Goal: Transaction & Acquisition: Purchase product/service

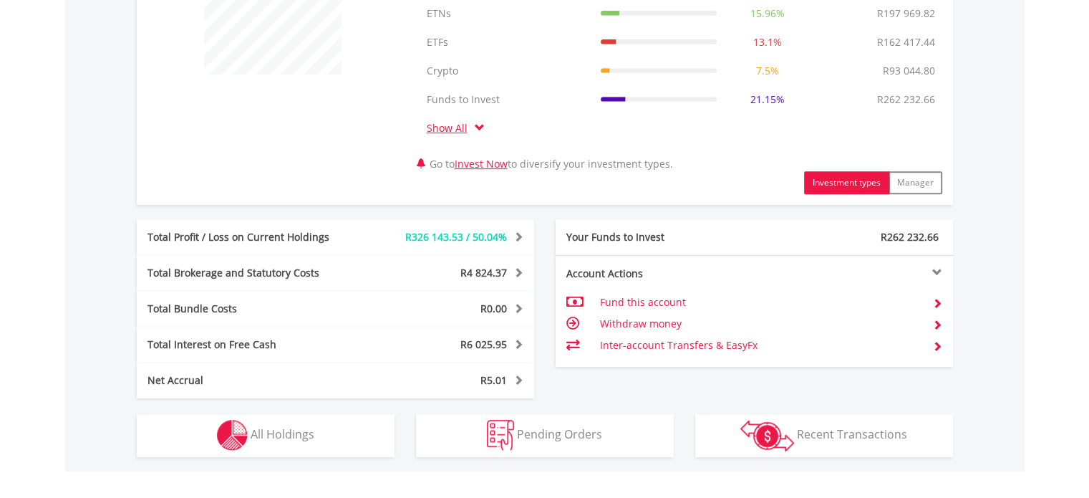
scroll to position [644, 0]
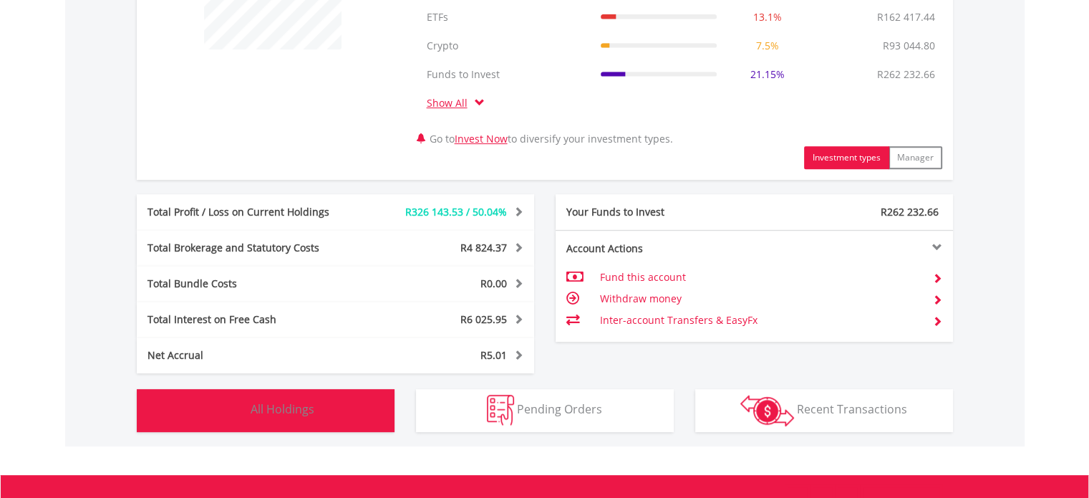
click at [294, 410] on span "All Holdings" at bounding box center [283, 409] width 64 height 16
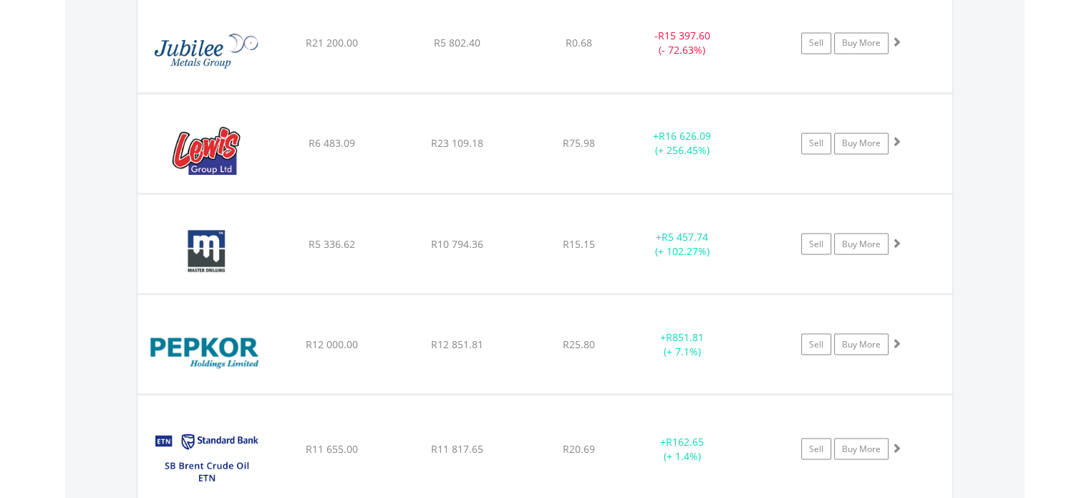
scroll to position [2693, 0]
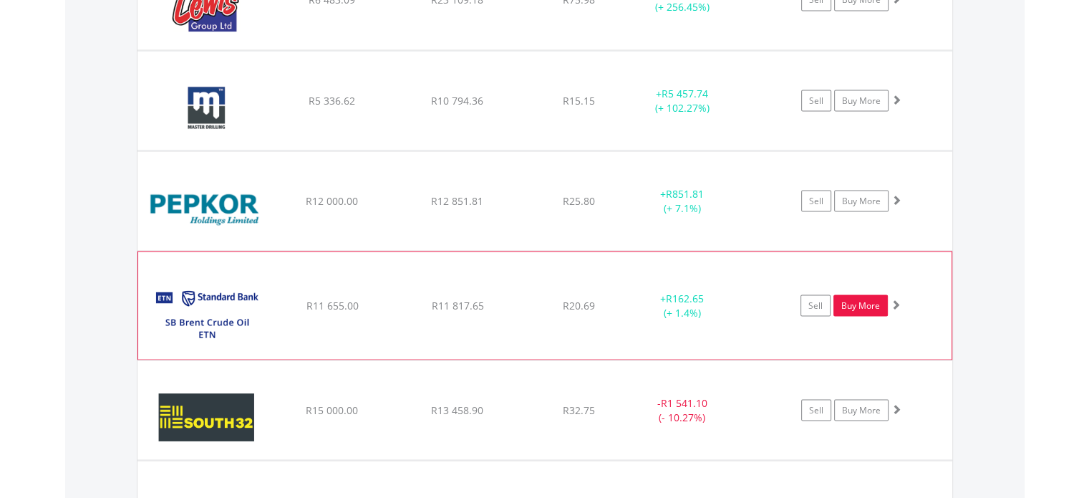
click at [858, 299] on link "Buy More" at bounding box center [860, 304] width 54 height 21
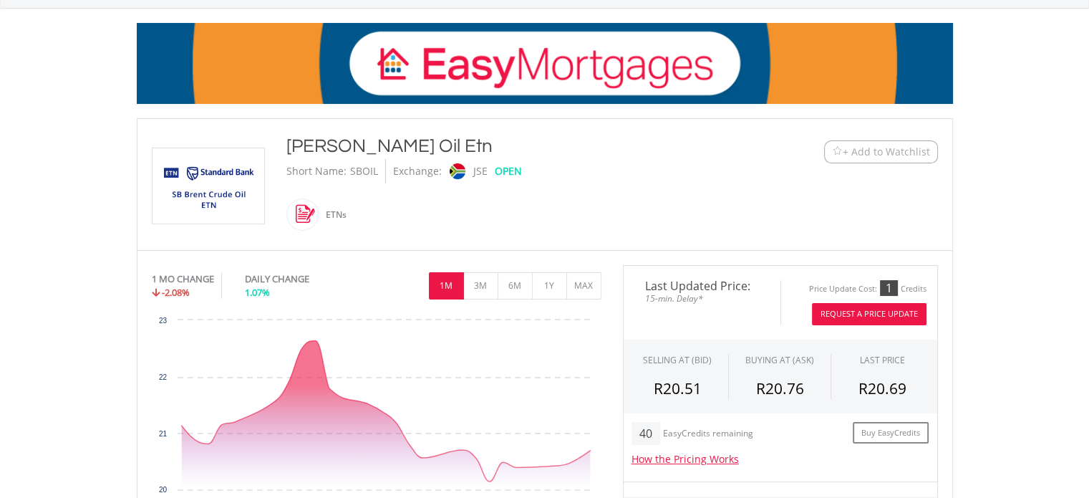
scroll to position [286, 0]
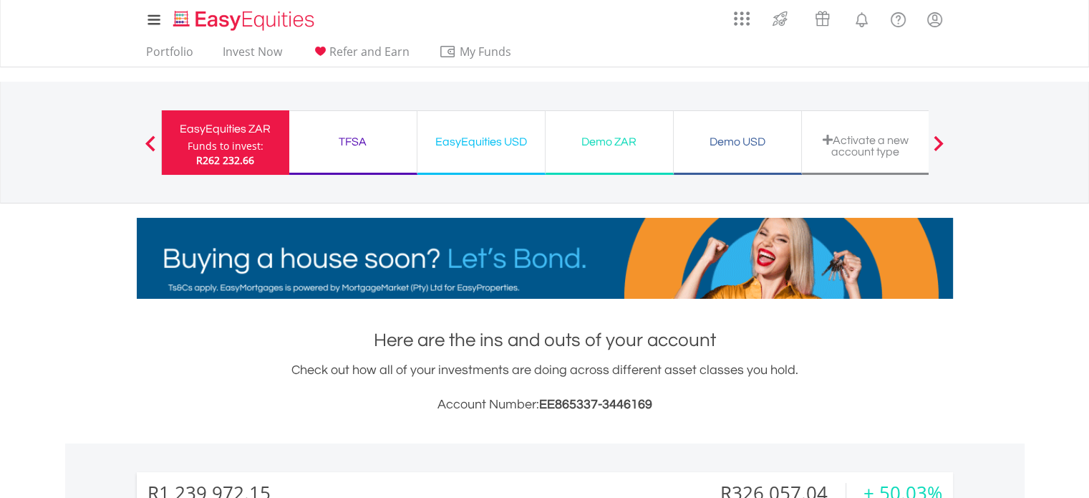
click at [493, 136] on div "EasyEquities USD" at bounding box center [481, 142] width 110 height 20
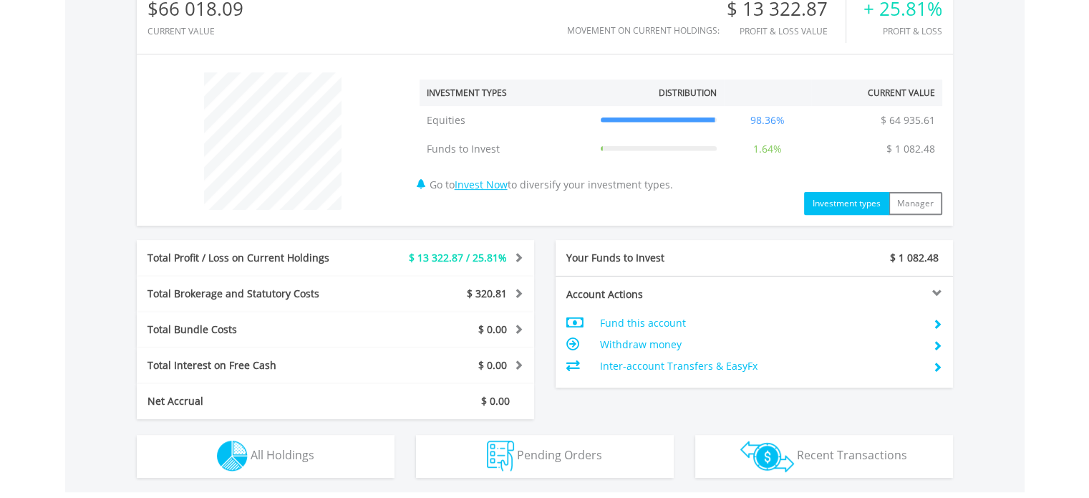
scroll to position [501, 0]
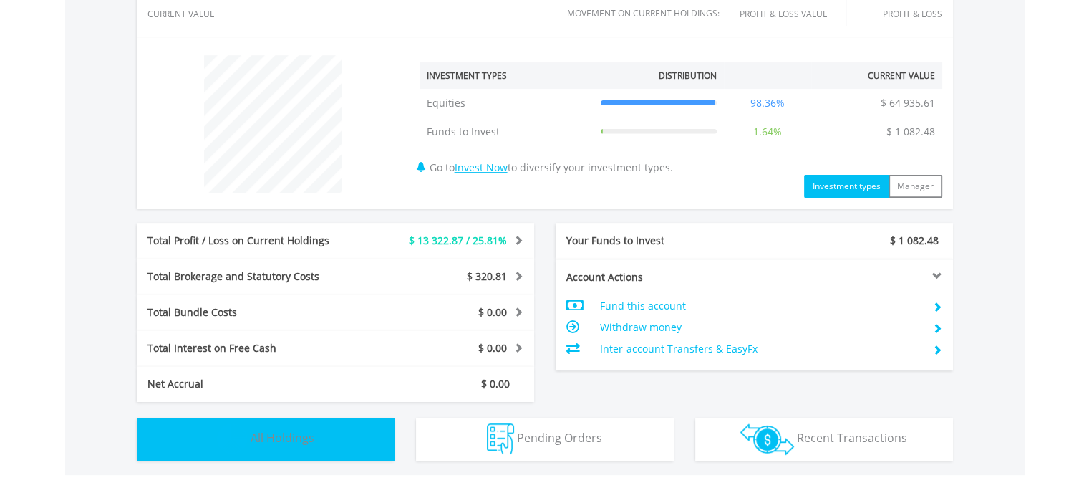
click at [294, 432] on span "All Holdings" at bounding box center [283, 438] width 64 height 16
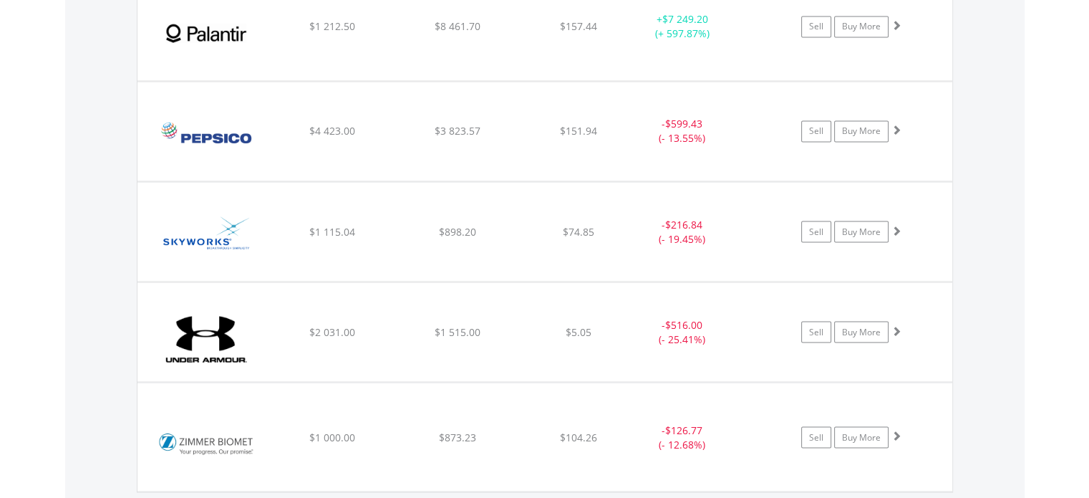
scroll to position [2578, 0]
